Goal: Transaction & Acquisition: Purchase product/service

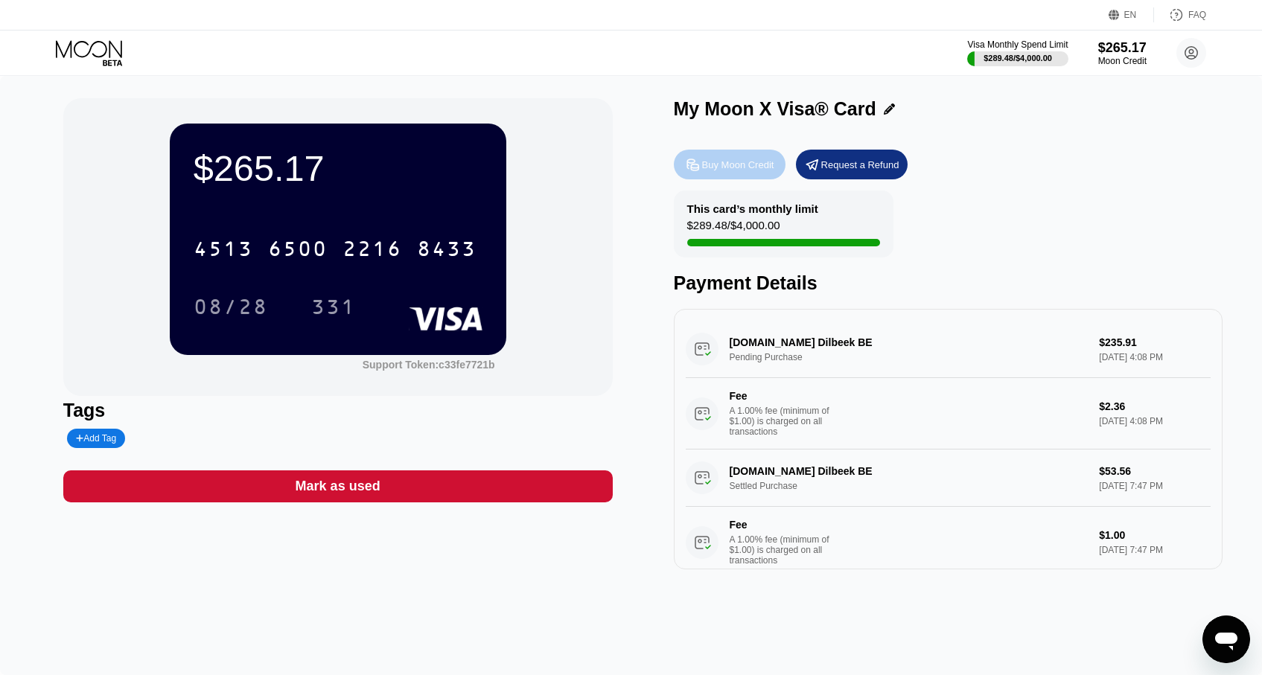
click at [724, 165] on div "Buy Moon Credit" at bounding box center [738, 165] width 72 height 13
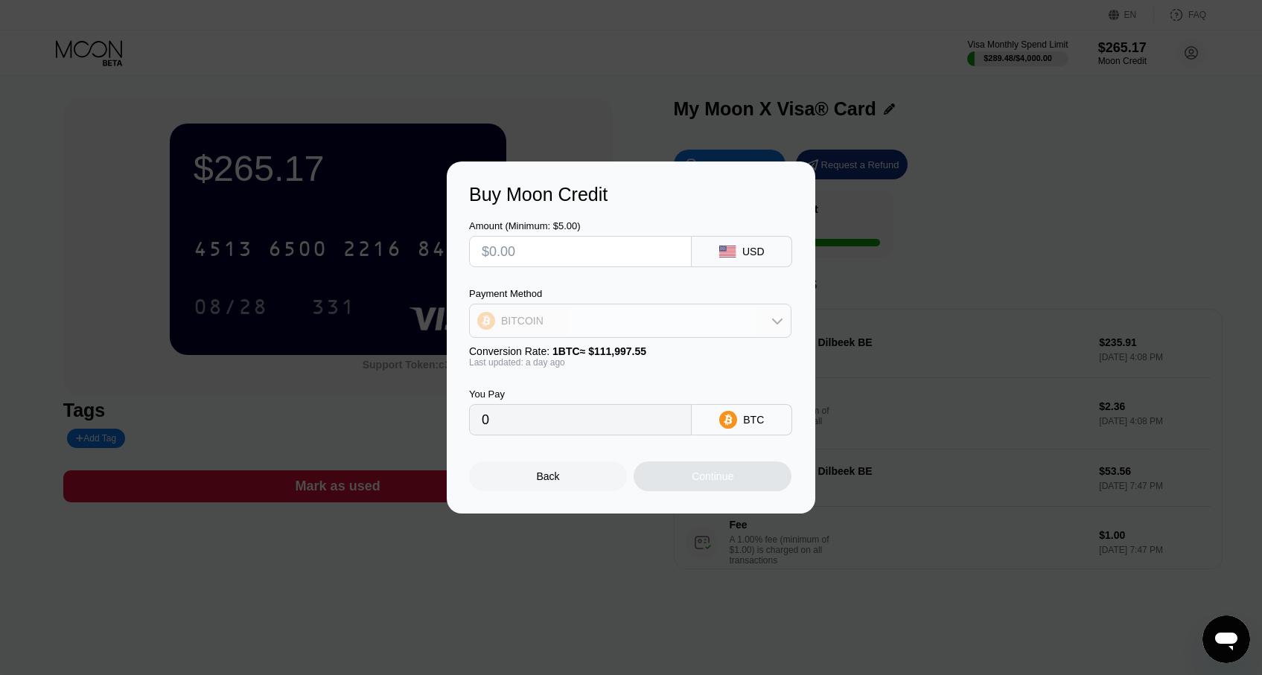
click at [736, 324] on div "BITCOIN" at bounding box center [630, 321] width 321 height 30
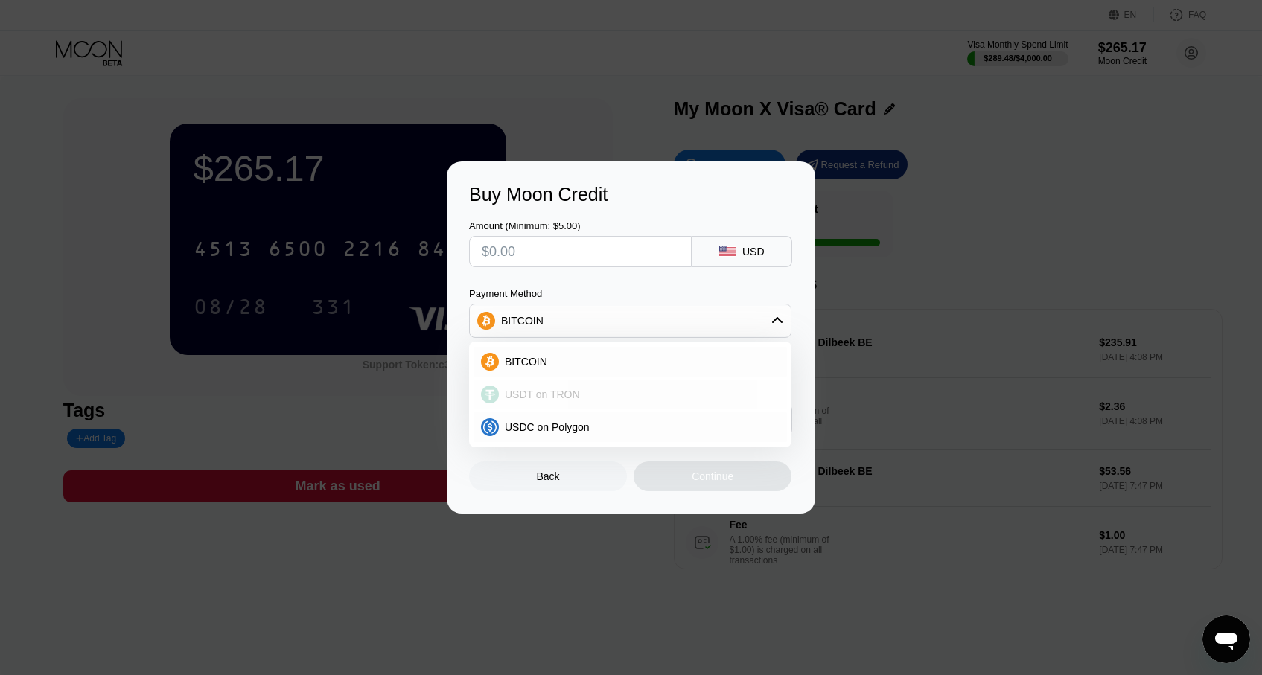
click at [567, 392] on span "USDT on TRON" at bounding box center [542, 395] width 75 height 12
type input "0.00"
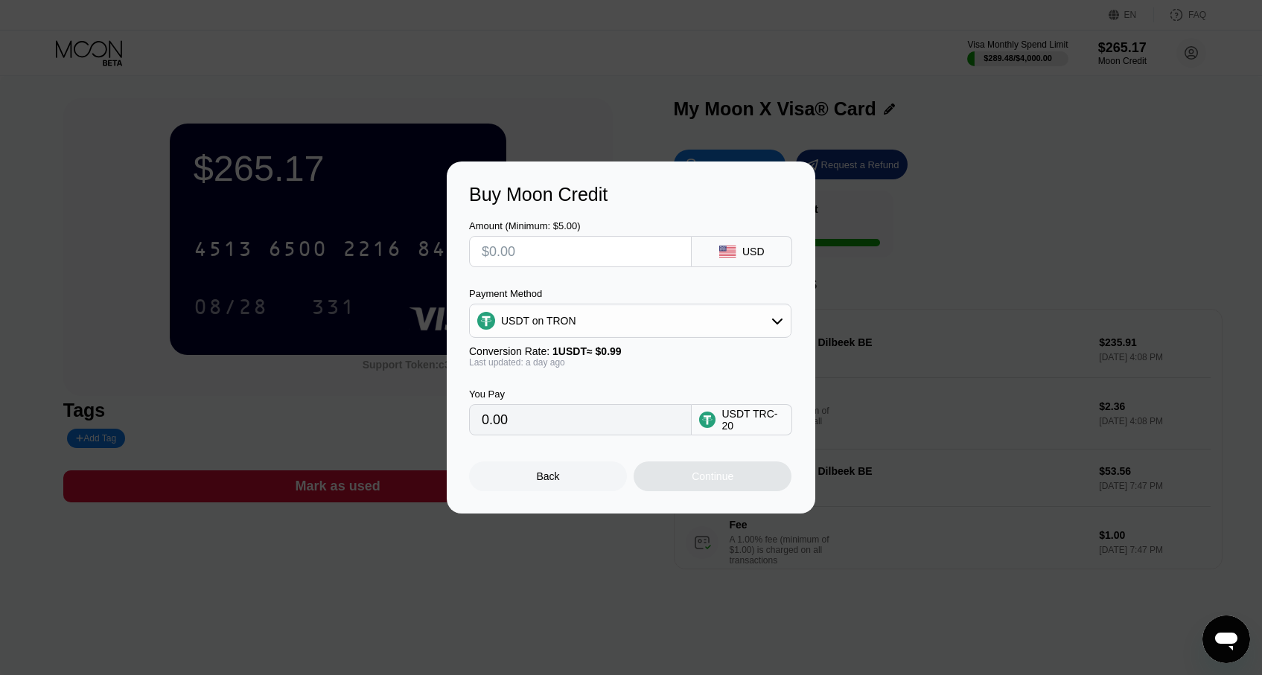
click at [637, 435] on input "0.00" at bounding box center [580, 420] width 197 height 30
click at [583, 257] on input "text" at bounding box center [580, 252] width 197 height 30
type input "$4"
type input "4.04"
type input "$40"
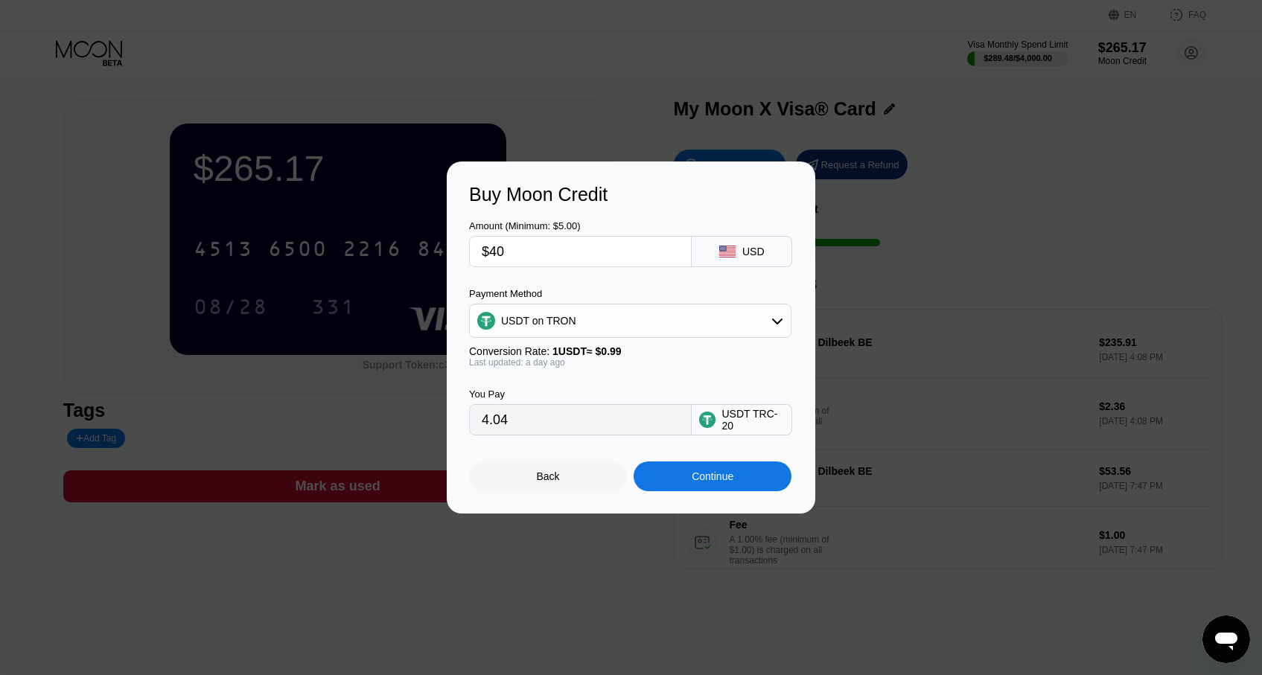
type input "40.40"
type input "$400"
type input "404.04"
type input "$400"
click at [682, 477] on div "Continue" at bounding box center [713, 477] width 158 height 30
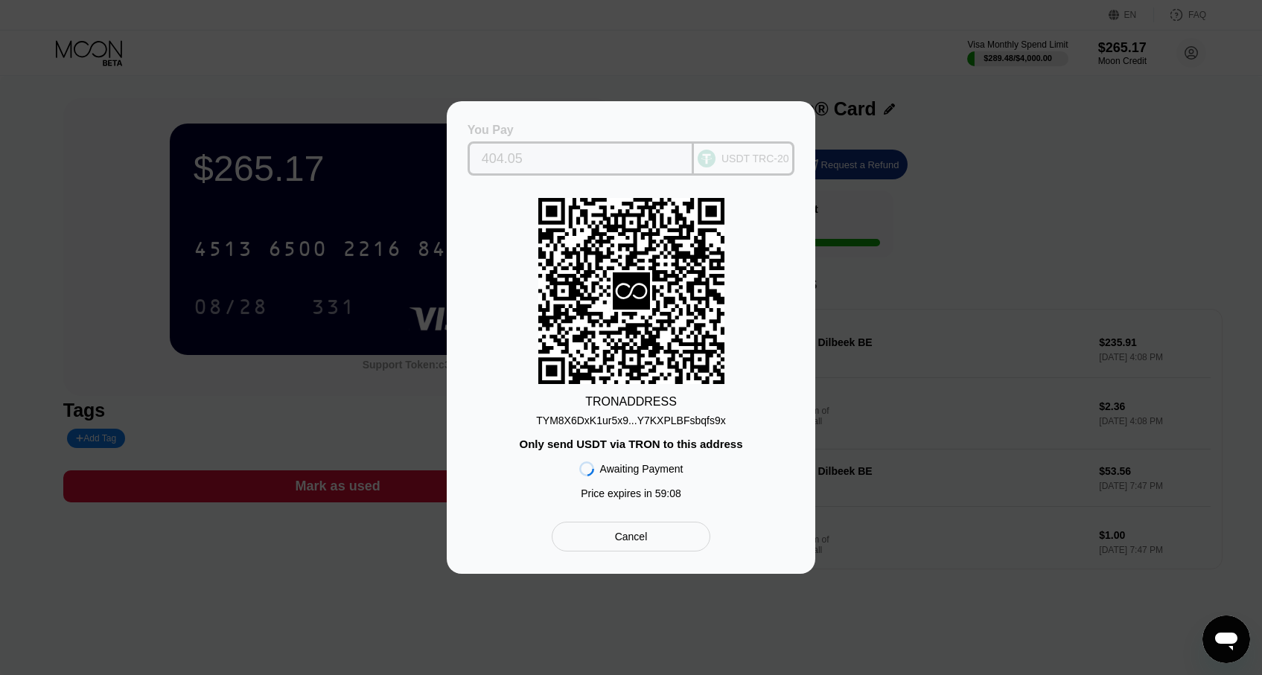
drag, startPoint x: 553, startPoint y: 156, endPoint x: 531, endPoint y: 157, distance: 22.4
click at [531, 157] on input "404.05" at bounding box center [581, 159] width 199 height 30
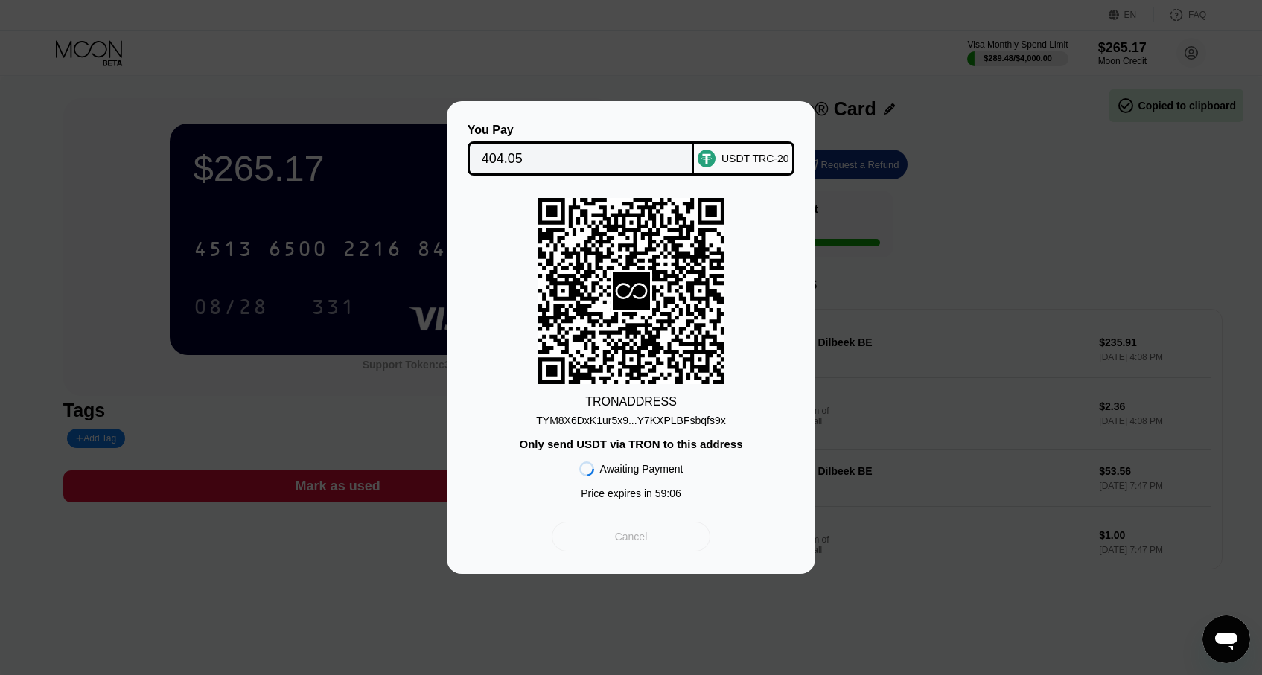
click at [635, 539] on div "Cancel" at bounding box center [631, 536] width 33 height 13
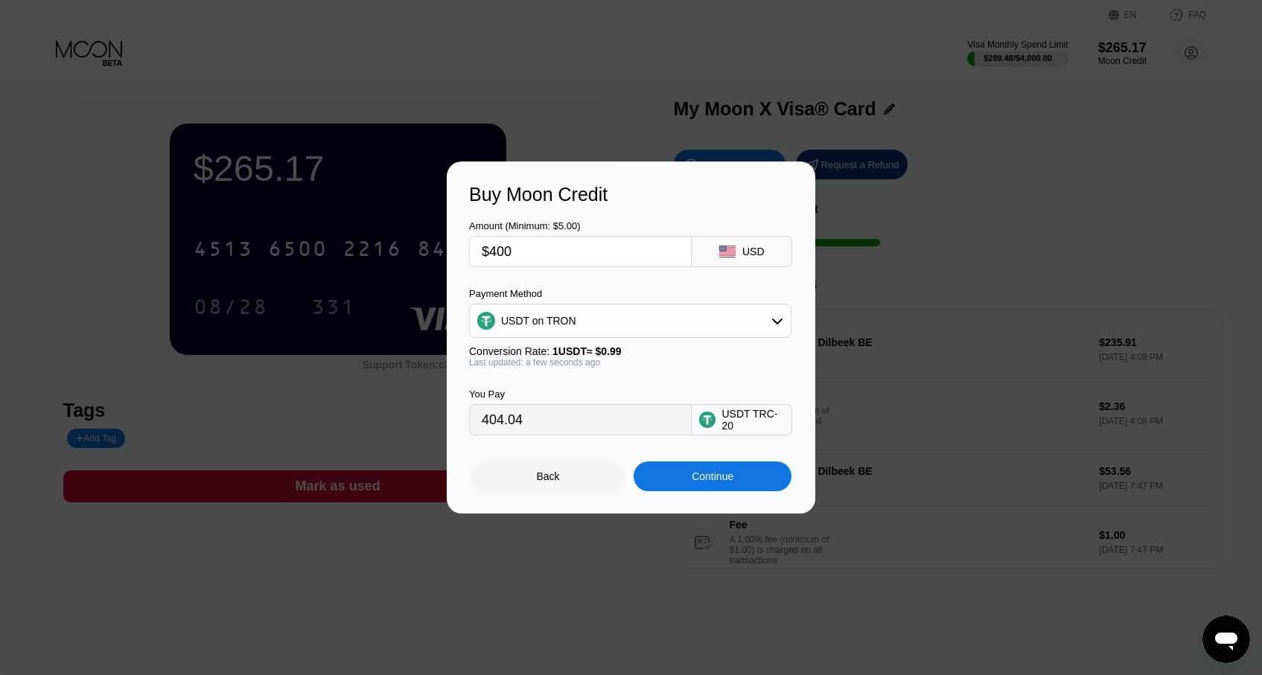
drag, startPoint x: 538, startPoint y: 240, endPoint x: 478, endPoint y: 246, distance: 59.9
click at [478, 246] on div "$400" at bounding box center [580, 251] width 223 height 31
type input "$2"
type input "2.02"
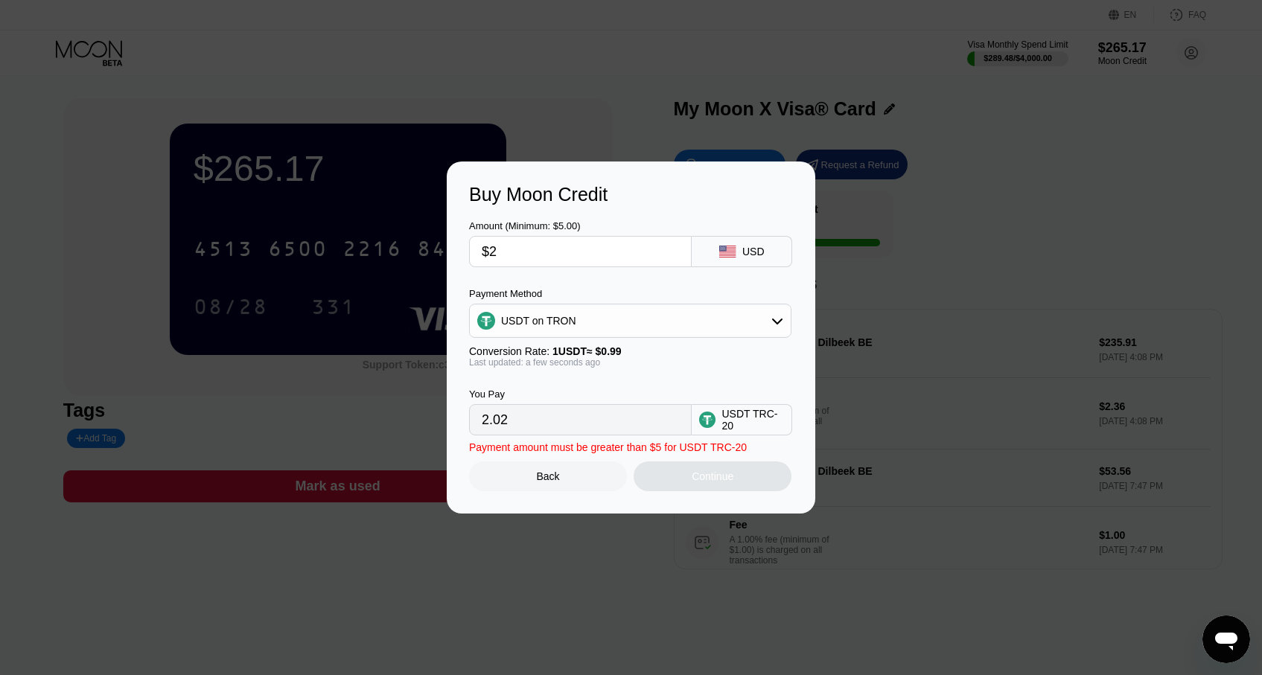
type input "$20"
type input "20.20"
type input "$200"
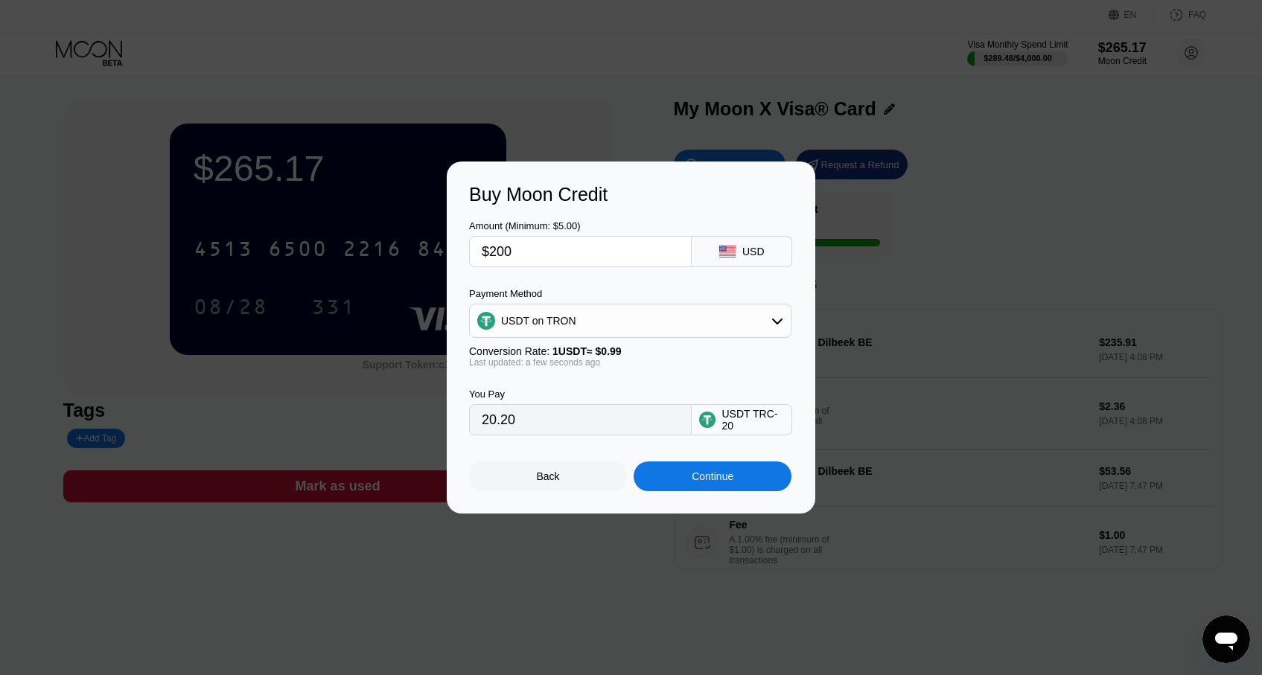
type input "202.02"
click at [700, 490] on div "Continue" at bounding box center [713, 477] width 158 height 30
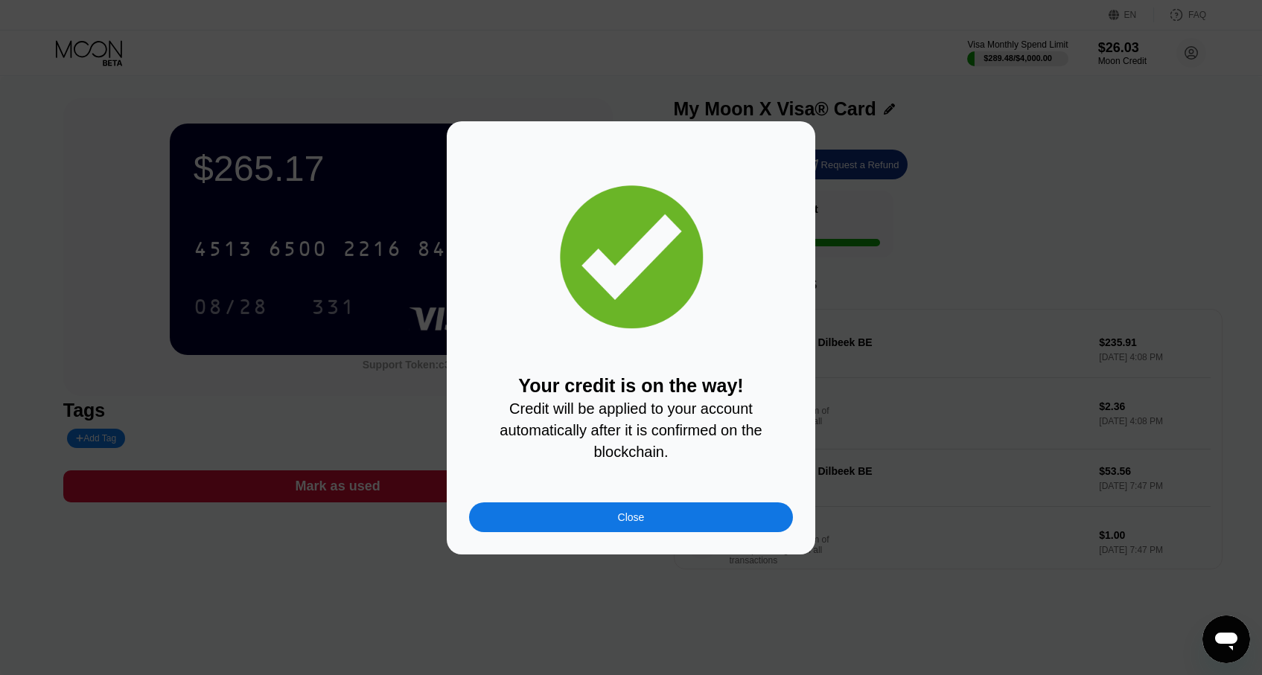
click at [620, 519] on div "Close" at bounding box center [631, 518] width 27 height 12
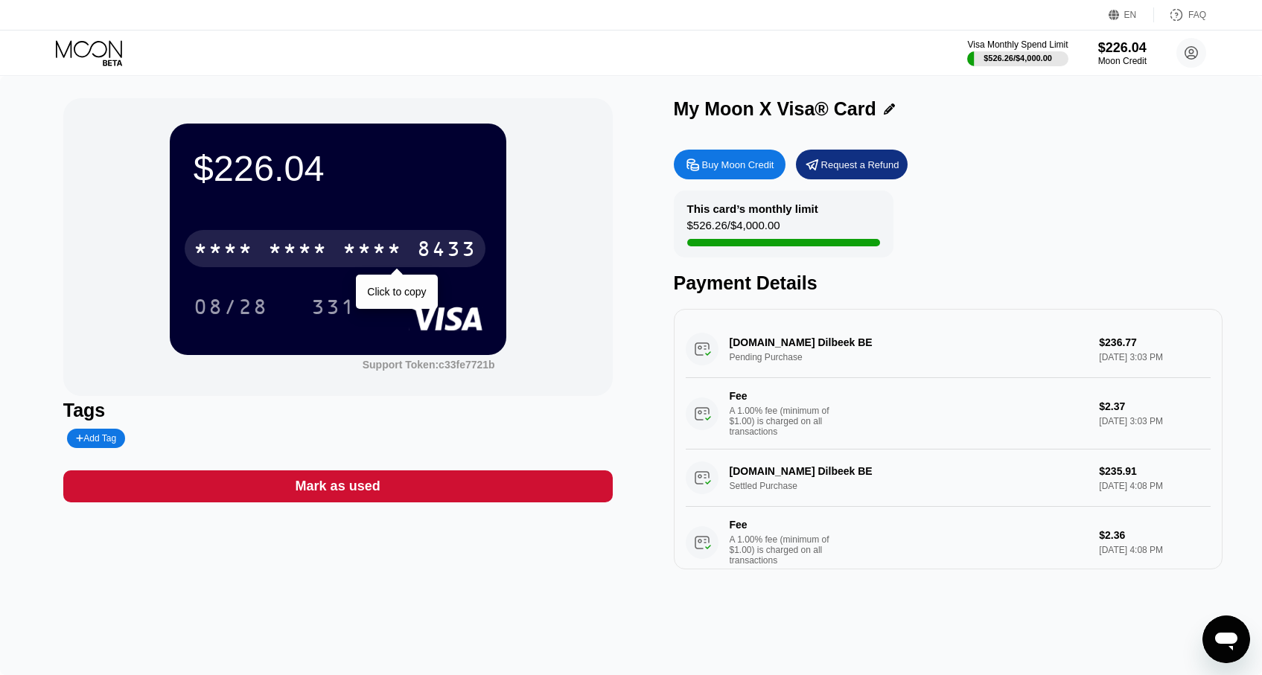
click at [400, 246] on div "* * * *" at bounding box center [373, 251] width 60 height 24
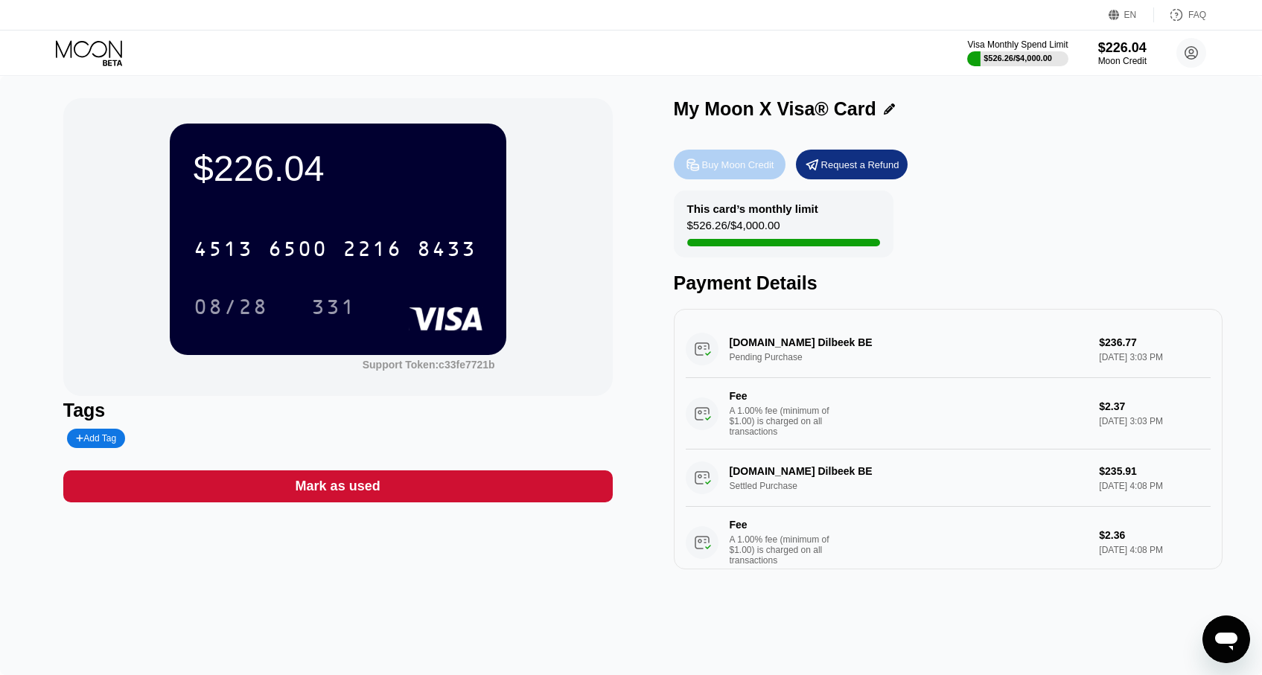
click at [746, 154] on div "Buy Moon Credit" at bounding box center [730, 165] width 112 height 30
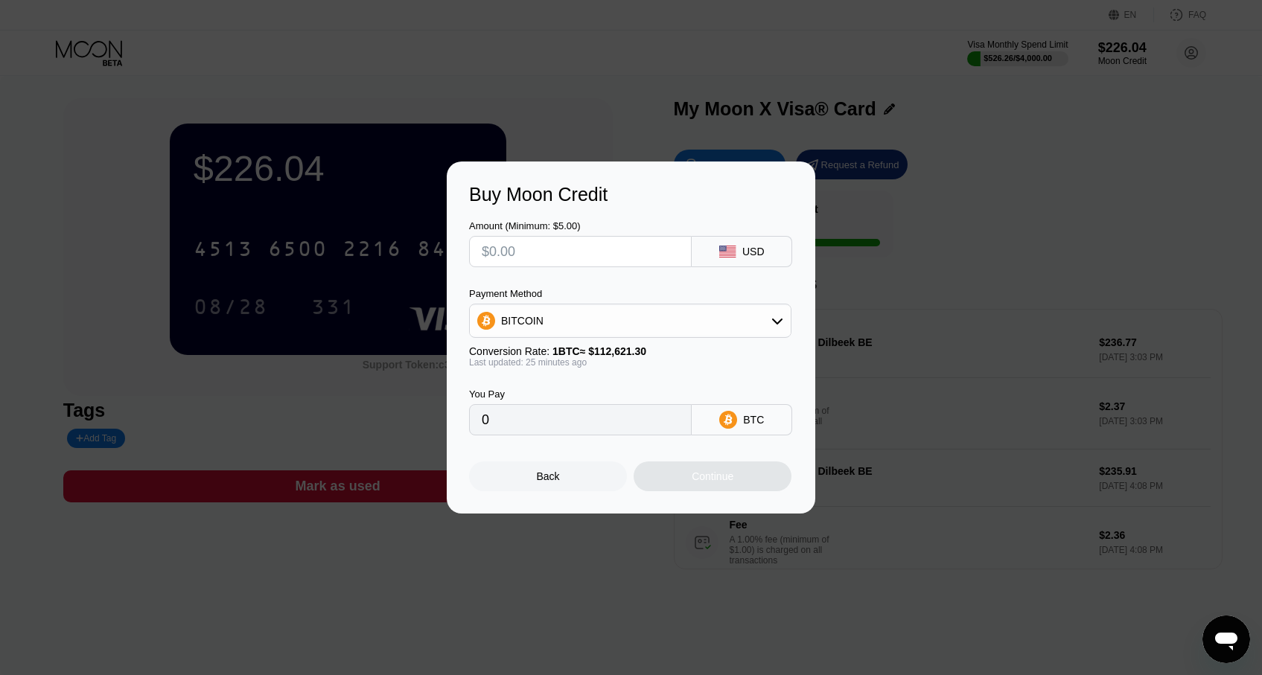
click at [573, 364] on div "Last updated: 25 minutes ago" at bounding box center [630, 362] width 322 height 10
click at [597, 320] on div "BITCOIN" at bounding box center [630, 321] width 321 height 30
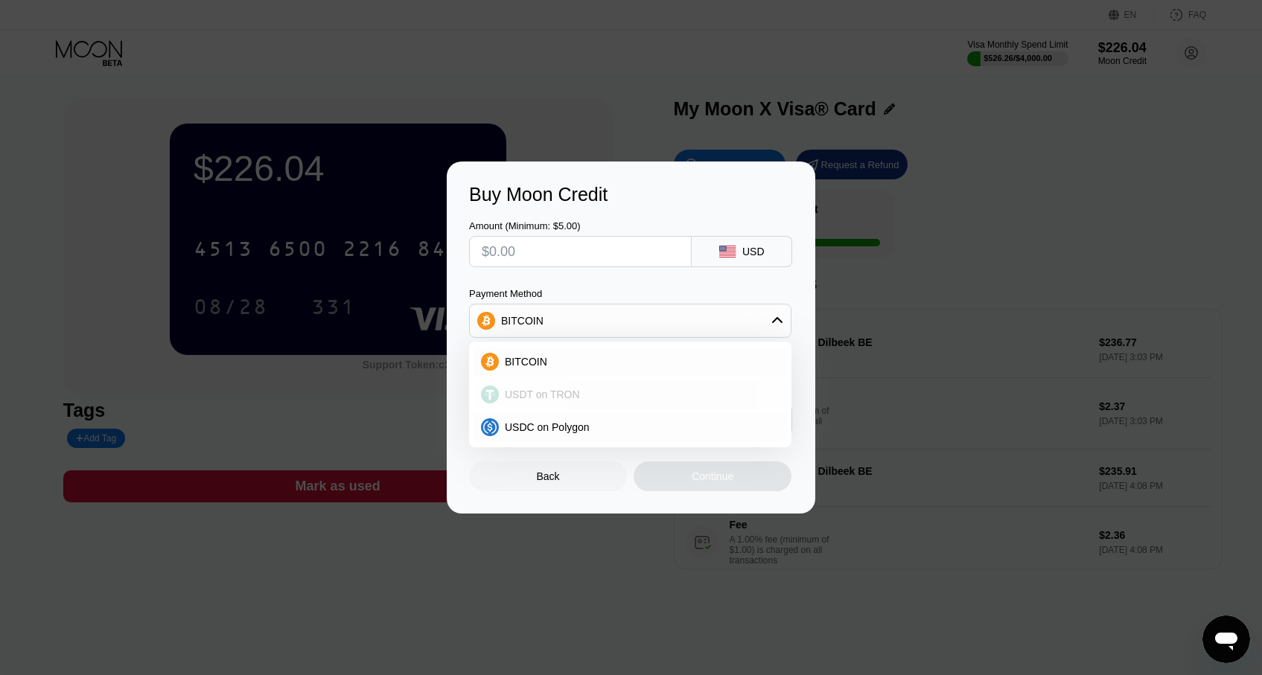
click at [553, 401] on span "USDT on TRON" at bounding box center [542, 395] width 75 height 12
type input "0.00"
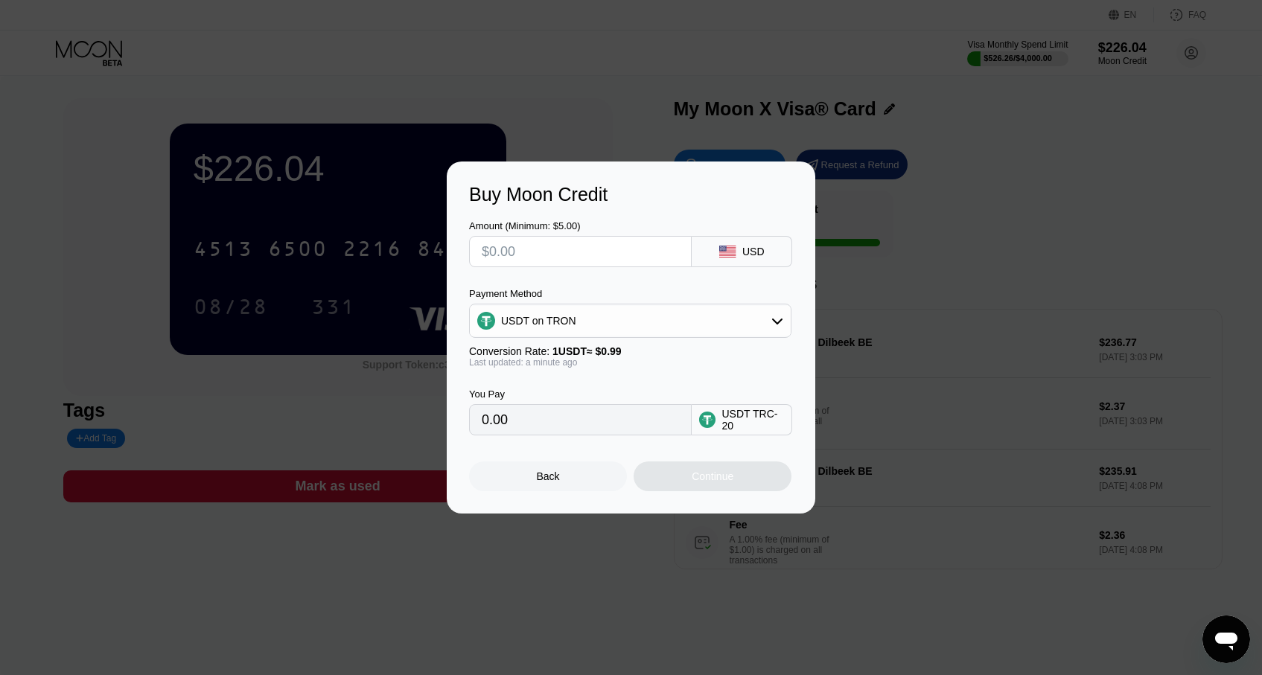
click at [608, 254] on input "text" at bounding box center [580, 252] width 197 height 30
type input "$1"
type input "1.01"
type input "$12"
type input "12.12"
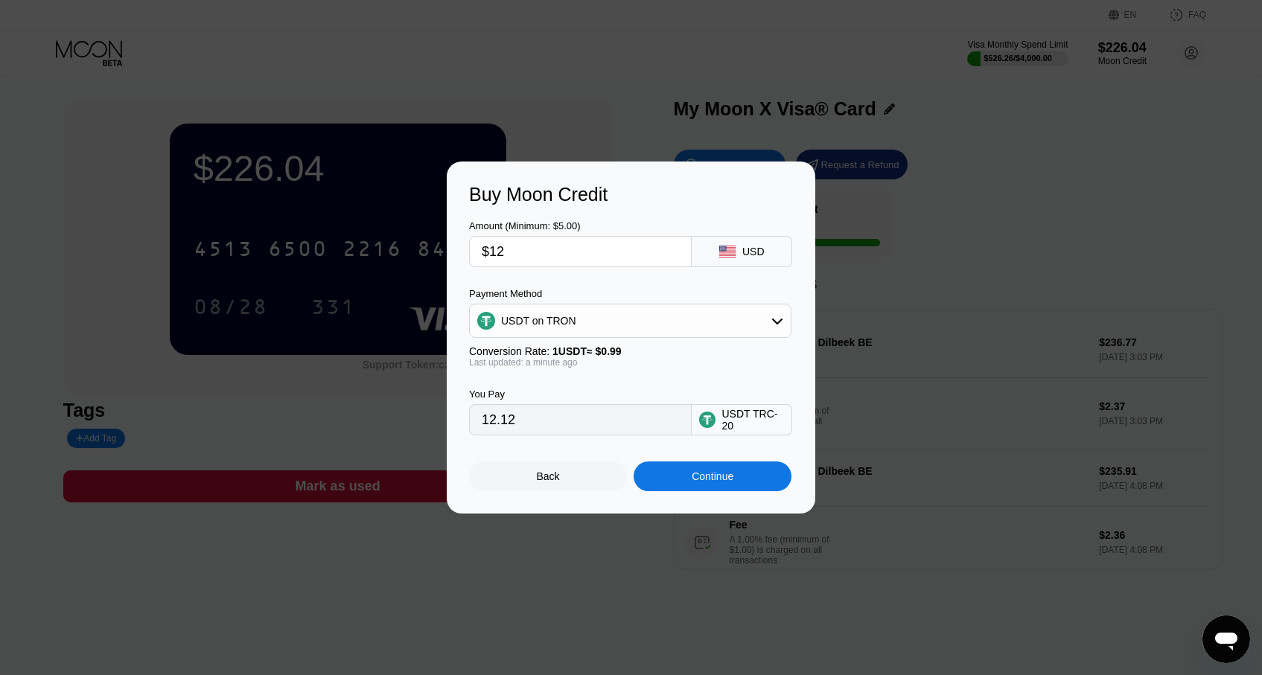
type input "$125"
type input "126.26"
type input "$125"
click at [701, 483] on div "Continue" at bounding box center [713, 477] width 42 height 12
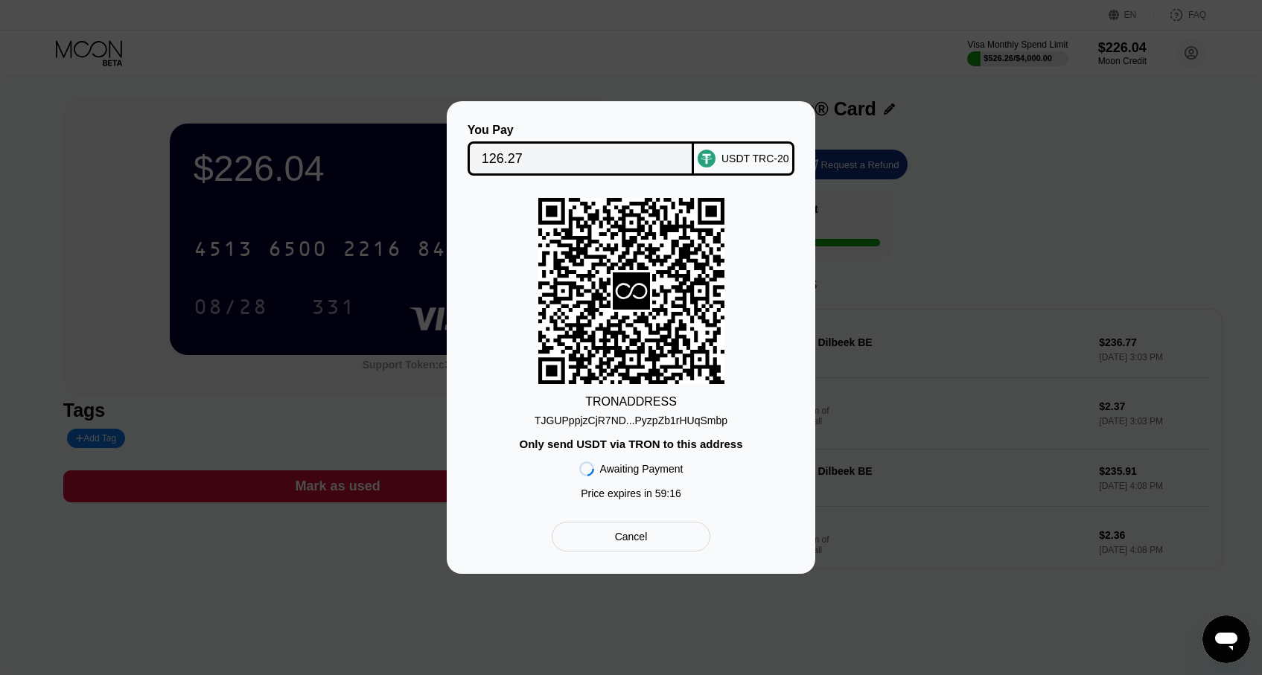
click at [662, 419] on div "TJGUPppjzCjR7ND...PyzpZb1rHUqSmbp" at bounding box center [631, 421] width 193 height 12
click at [536, 149] on input "126.27" at bounding box center [581, 159] width 199 height 30
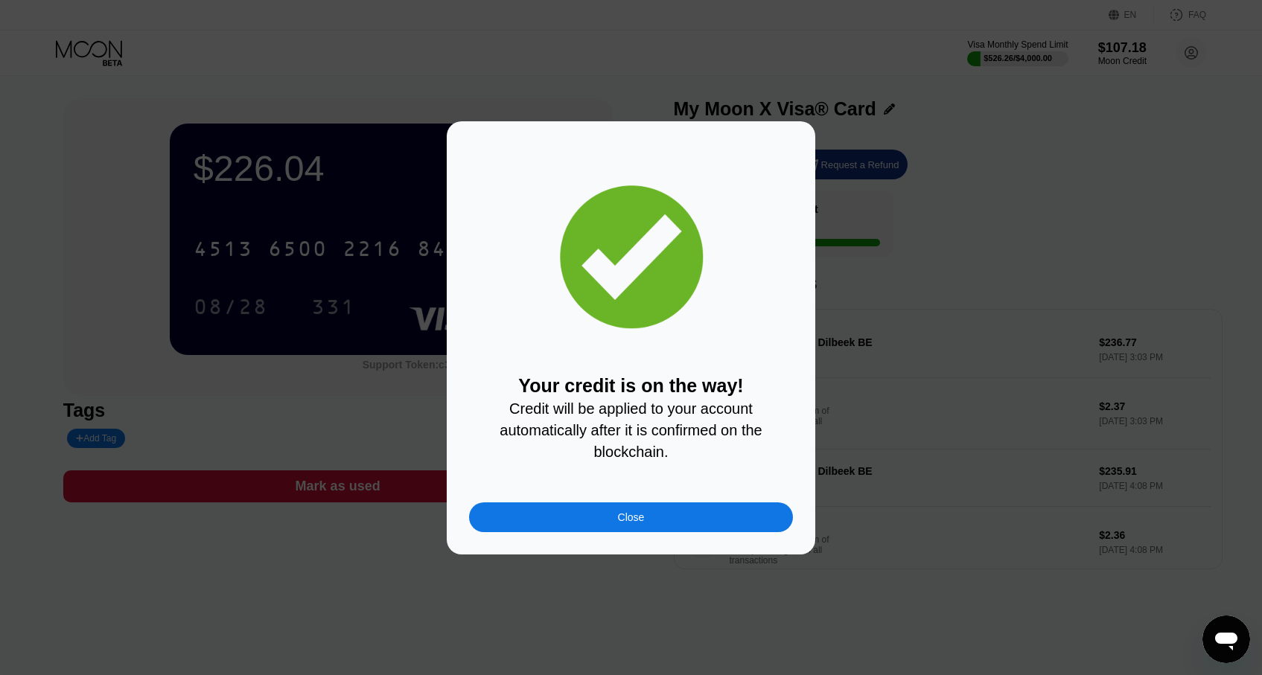
click at [378, 332] on div "Your credit is on the way! Credit will be applied to your account automatically…" at bounding box center [631, 337] width 1262 height 433
click at [640, 520] on div "Close" at bounding box center [631, 518] width 27 height 12
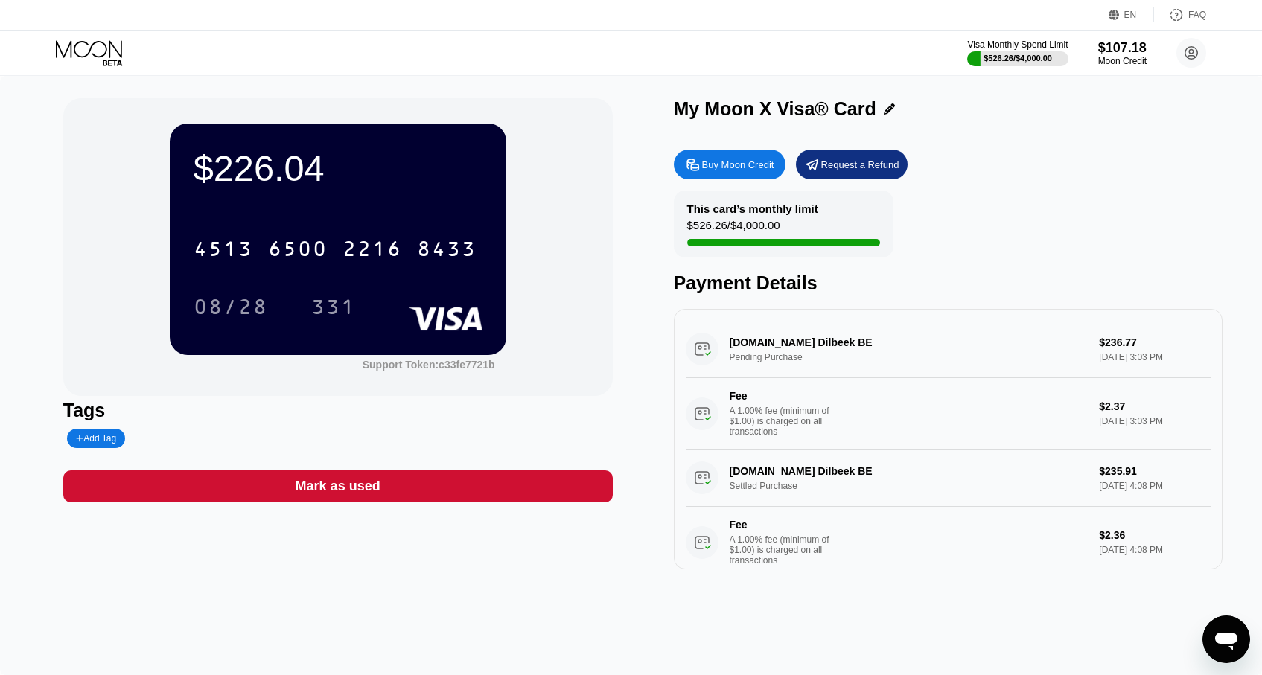
click at [1035, 217] on div "This card’s monthly limit $526.26 / $4,000.00 Payment Details" at bounding box center [949, 243] width 550 height 104
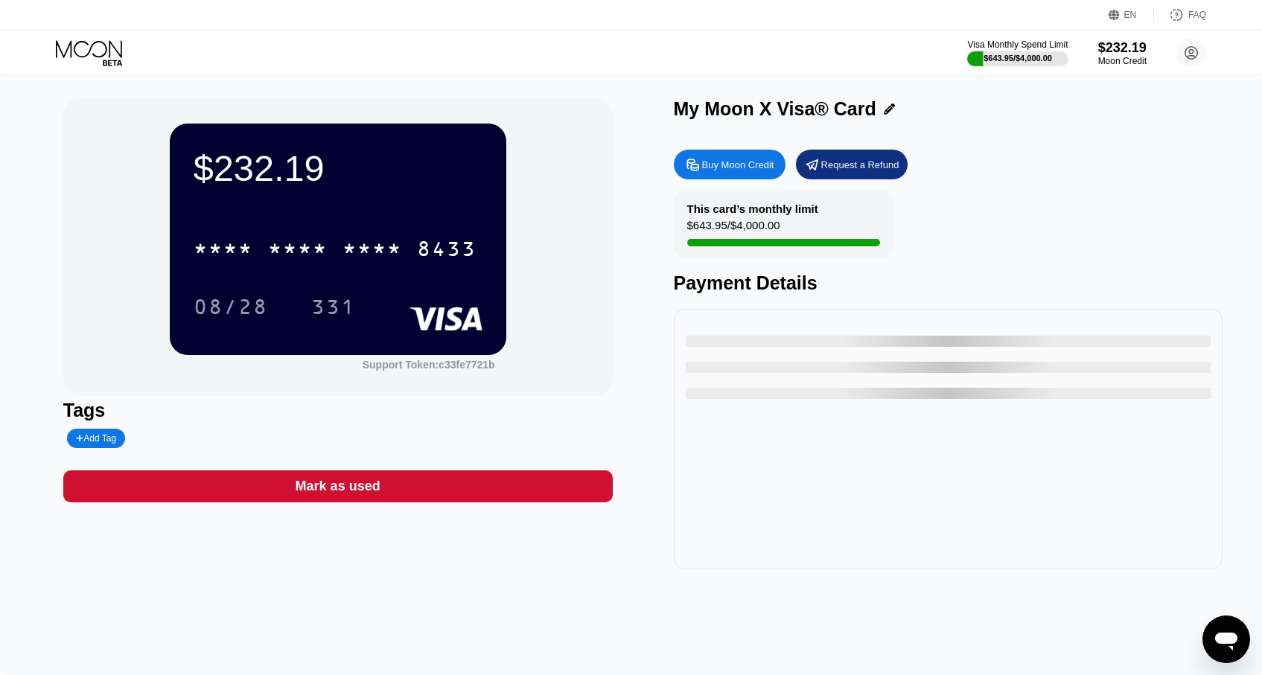
click at [736, 101] on div "My Moon X Visa® Card" at bounding box center [775, 109] width 203 height 22
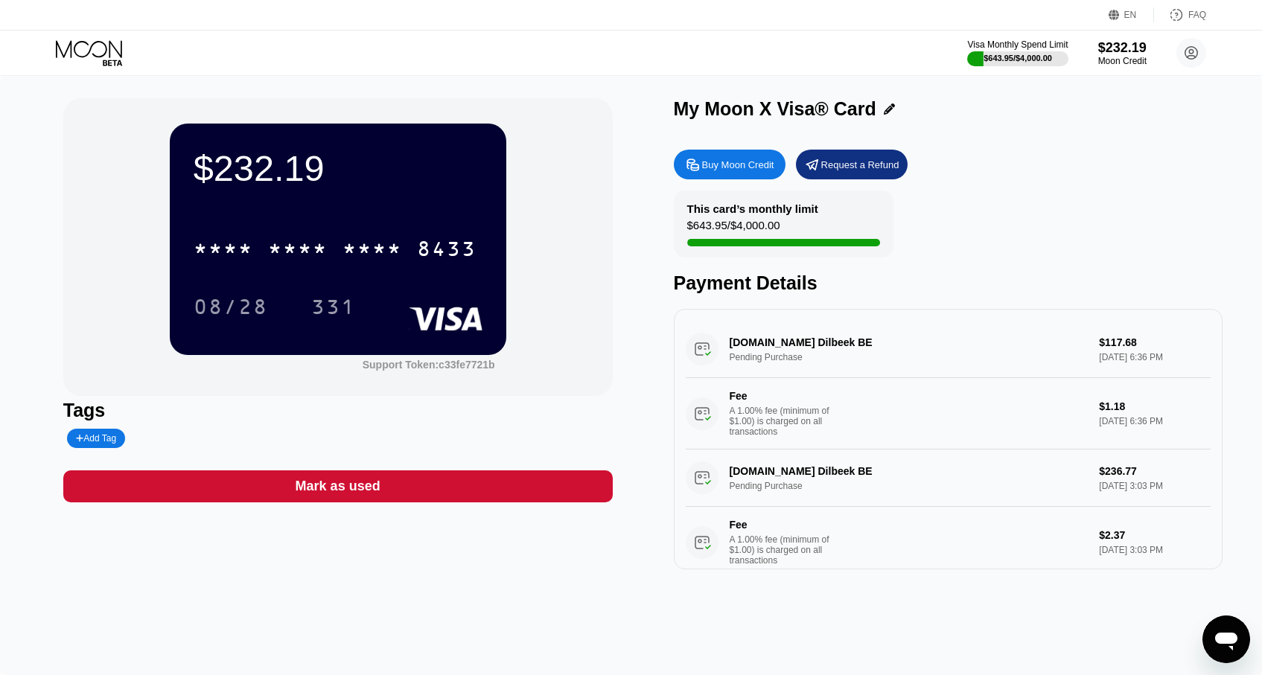
click at [601, 98] on div "$232.19 * * * * * * * * * * * * 8433 08/28 331 Support Token: c33fe7721b Tags A…" at bounding box center [631, 375] width 1262 height 599
click at [1043, 205] on div "This card’s monthly limit $643.95 / $4,000.00 Payment Details" at bounding box center [949, 243] width 550 height 104
click at [292, 157] on div "$232.19" at bounding box center [338, 168] width 289 height 42
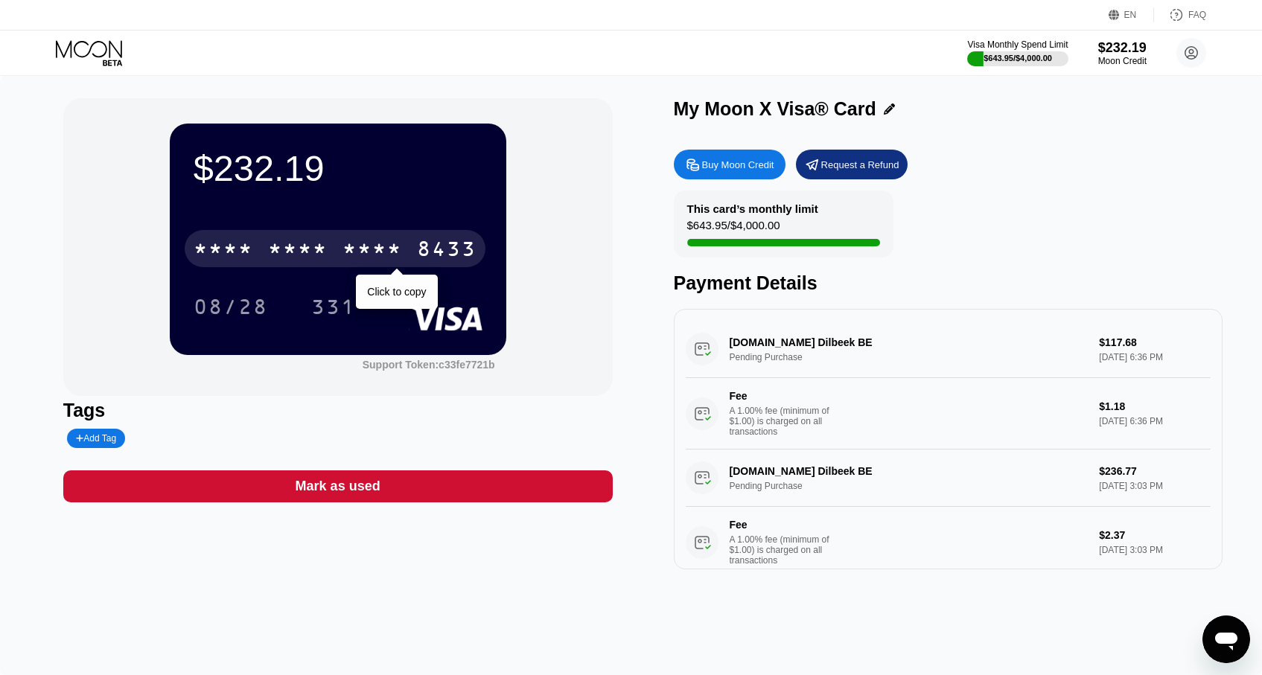
click at [378, 238] on div "* * * * * * * * * * * * 8433" at bounding box center [335, 248] width 301 height 37
click at [350, 261] on div "2216" at bounding box center [373, 251] width 60 height 24
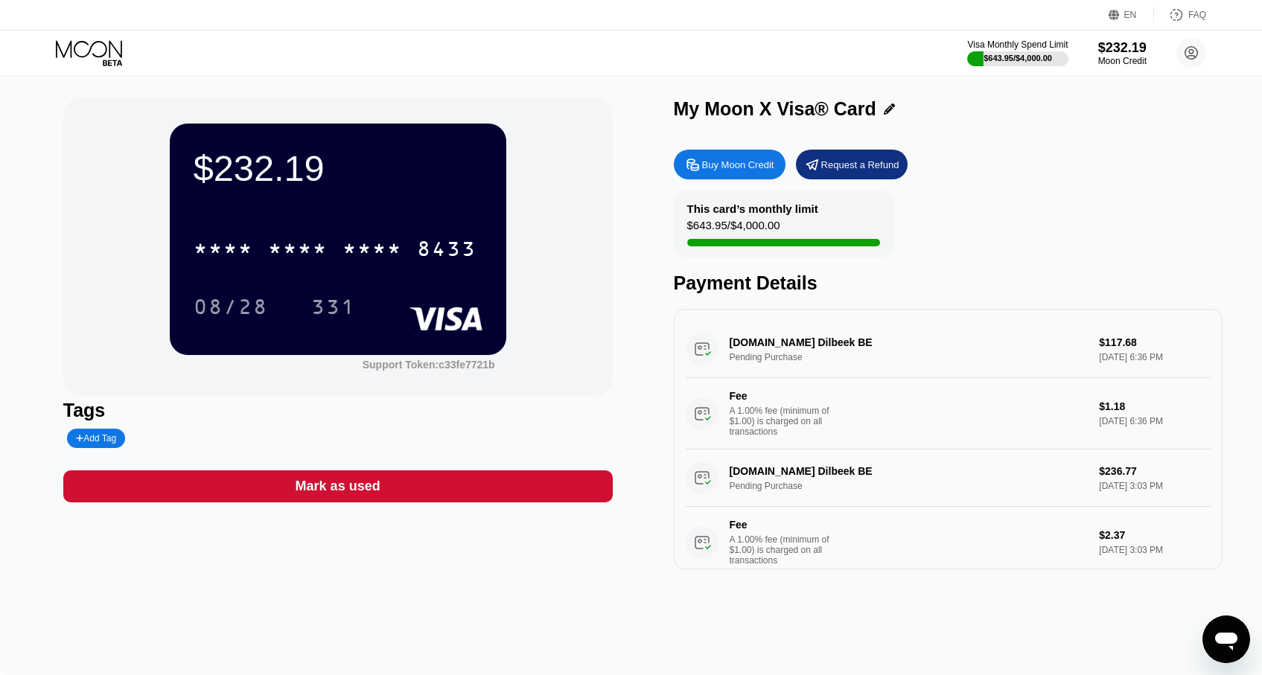
click at [645, 381] on div "$232.19 * * * * * * * * * * * * 8433 08/28 331 Support Token: c33fe7721b Tags A…" at bounding box center [631, 333] width 1136 height 471
click at [531, 637] on div "$232.19 * * * * * * * * * * * * 8433 08/28 331 Support Token: c33fe7721b Tags A…" at bounding box center [631, 375] width 1262 height 599
